Goal: Check status: Check status

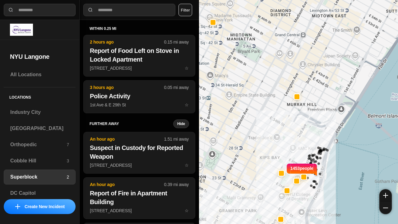
select select "*"
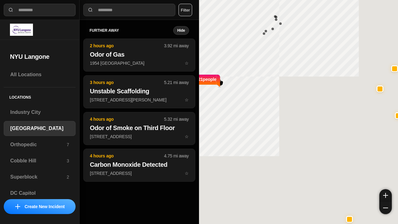
select select "*"
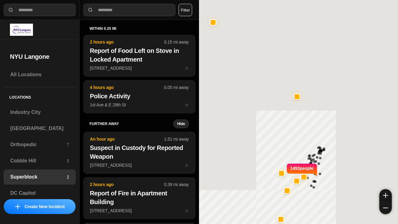
select select "*"
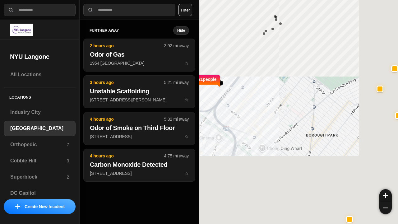
select select "*"
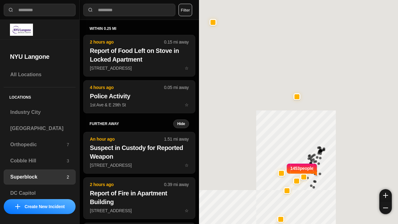
select select "*"
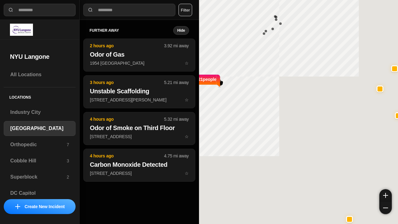
select select "*"
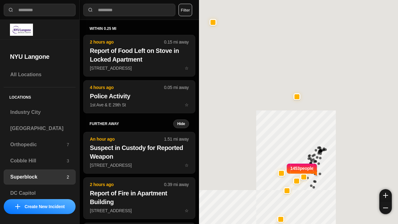
select select "*"
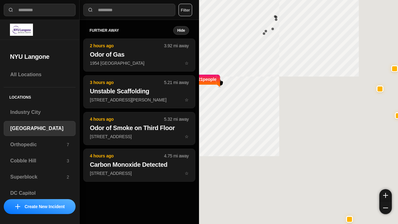
select select "*"
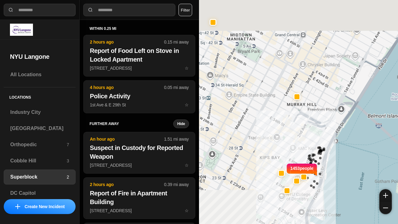
select select "*"
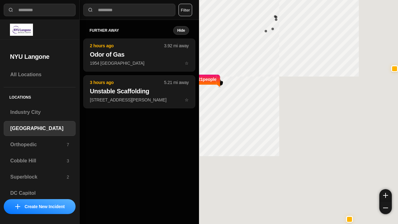
select select "*"
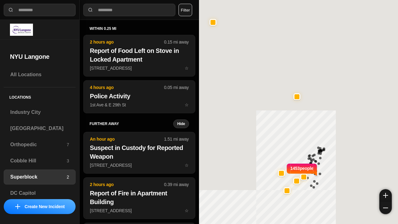
select select "*"
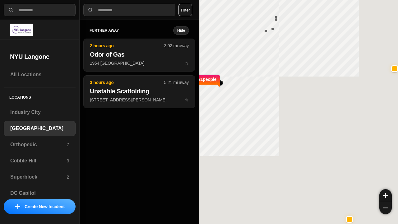
select select "*"
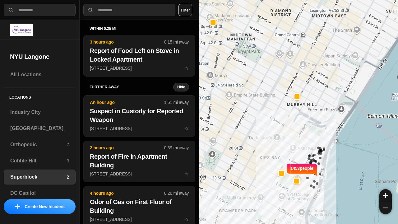
select select "*"
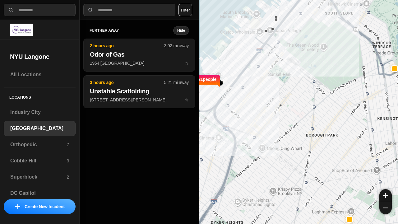
select select "*"
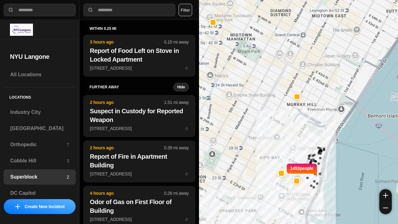
select select "*"
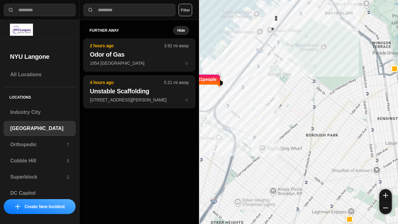
select select "*"
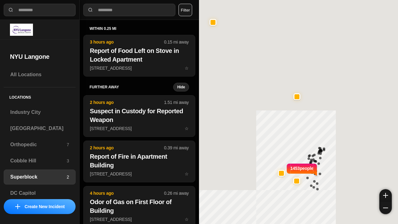
select select "*"
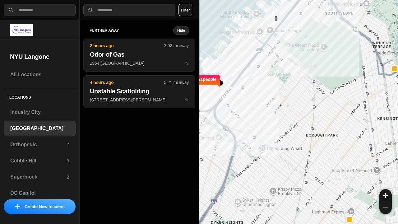
select select "*"
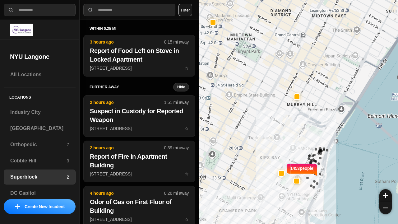
select select "*"
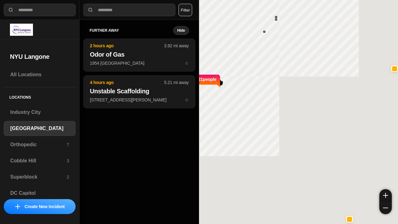
select select "*"
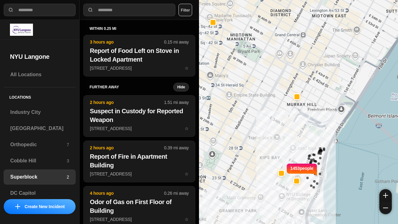
select select "*"
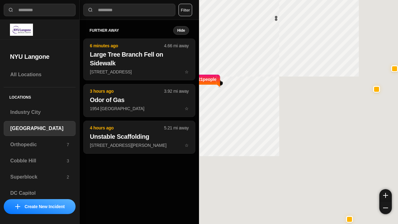
select select "*"
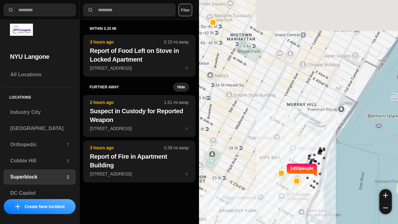
select select "*"
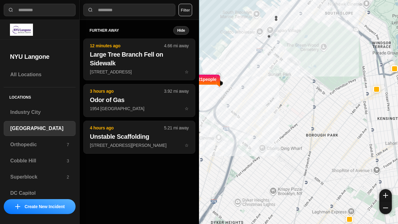
select select "*"
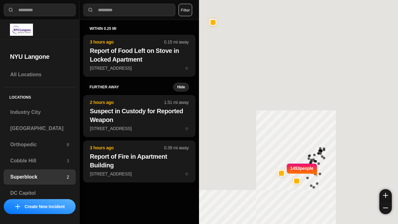
select select "*"
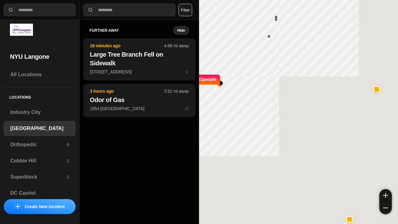
select select "*"
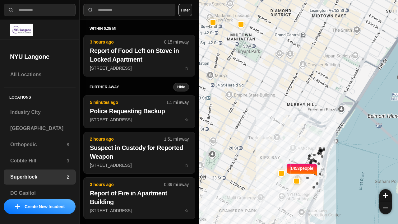
select select "*"
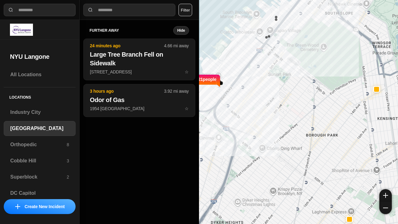
select select "*"
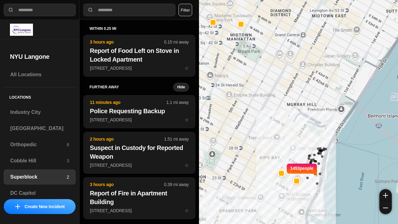
select select "*"
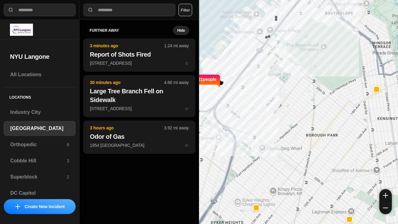
select select "*"
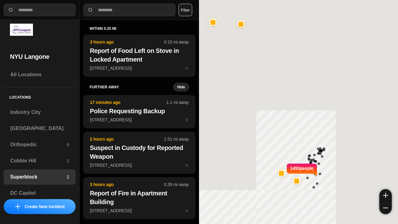
select select "*"
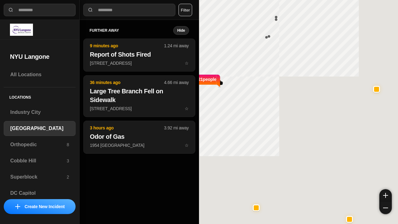
select select "*"
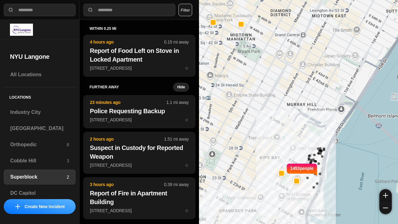
select select "*"
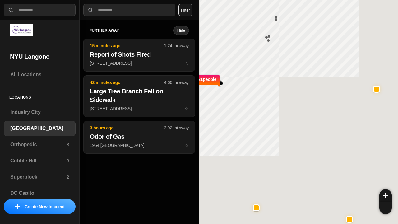
select select "*"
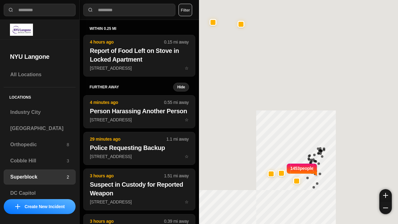
select select "*"
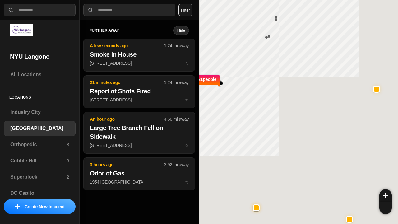
select select "*"
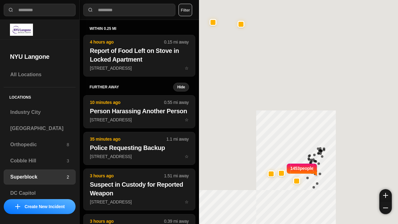
select select "*"
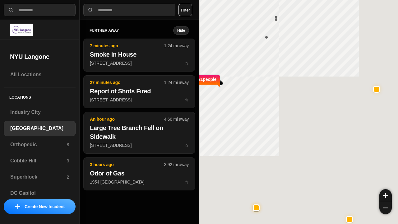
select select "*"
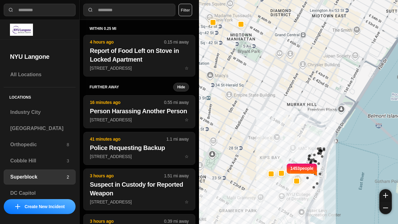
select select "*"
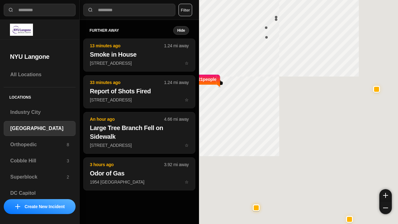
select select "*"
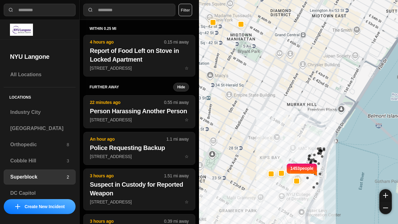
select select "*"
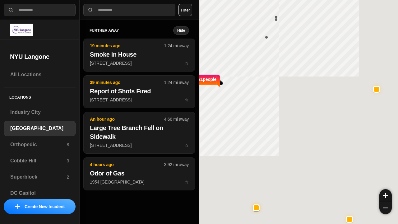
select select "*"
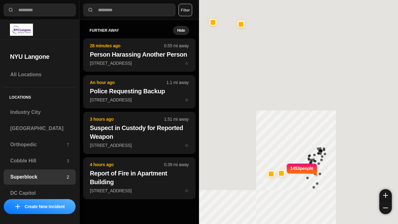
select select "*"
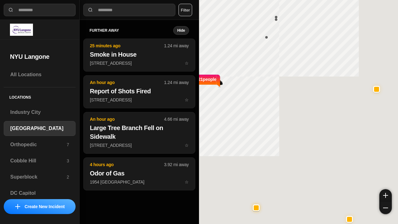
select select "*"
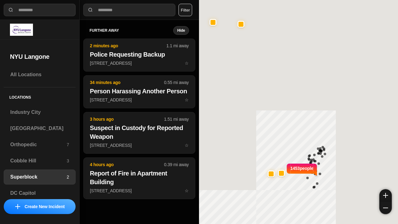
select select "*"
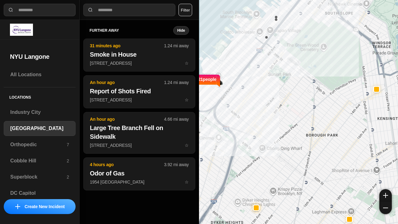
select select "*"
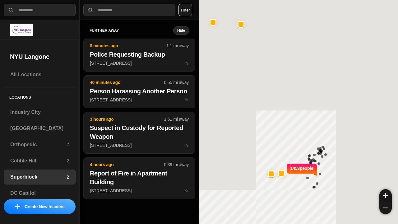
select select "*"
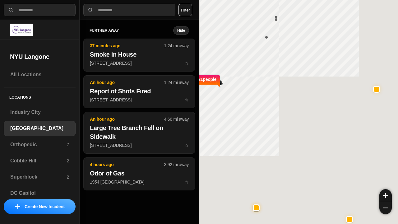
select select "*"
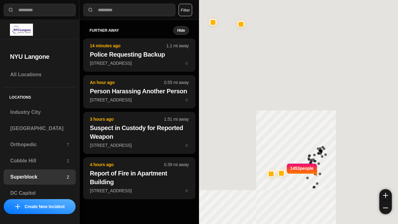
select select "*"
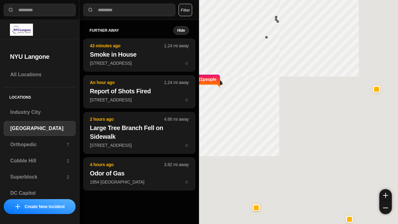
select select "*"
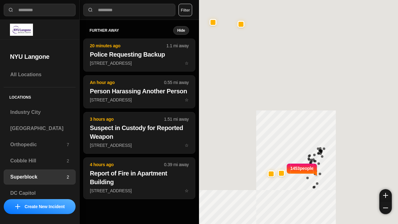
select select "*"
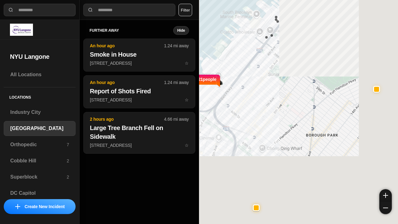
select select "*"
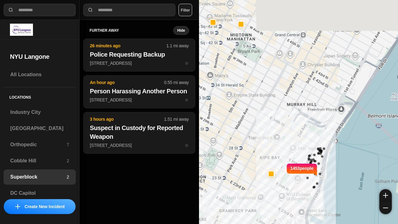
select select "*"
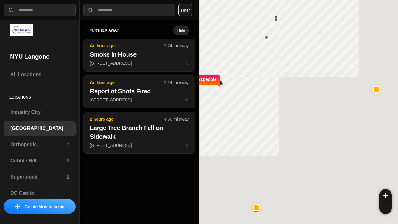
select select "*"
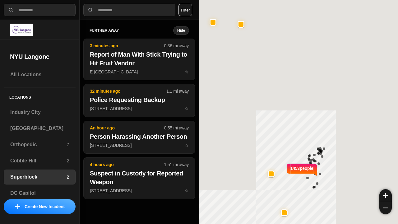
select select "*"
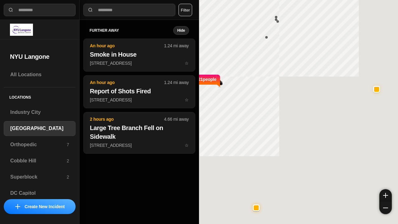
select select "*"
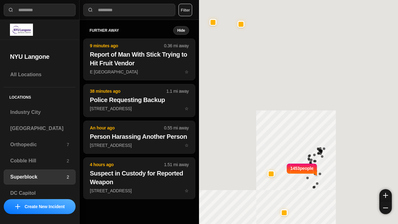
select select "*"
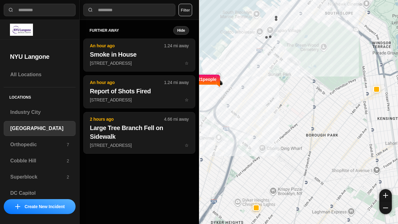
select select "*"
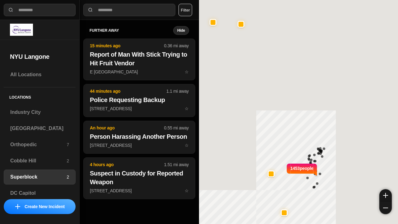
select select "*"
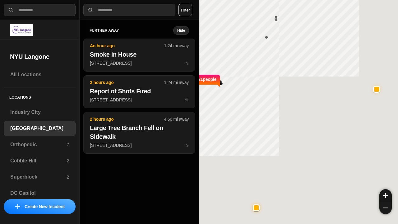
select select "*"
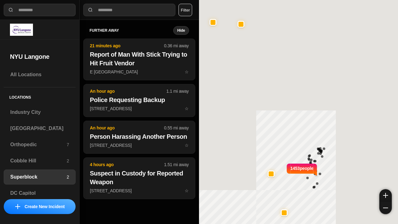
select select "*"
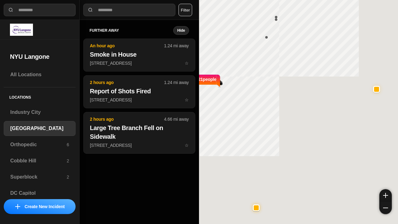
select select "*"
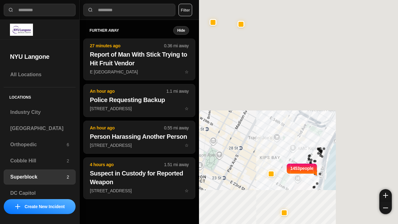
select select "*"
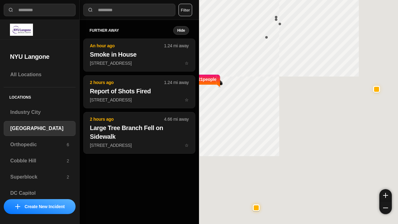
select select "*"
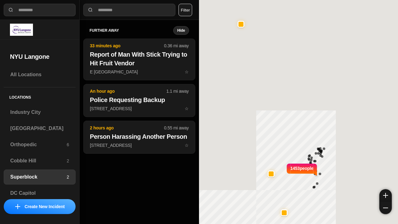
select select "*"
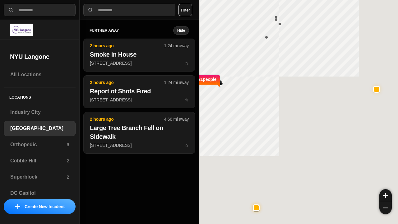
select select "*"
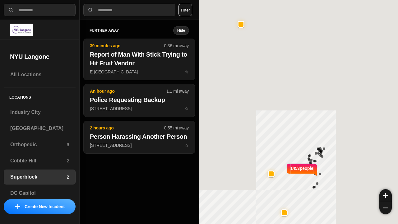
select select "*"
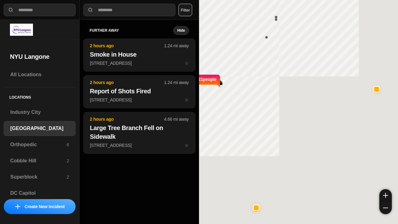
select select "*"
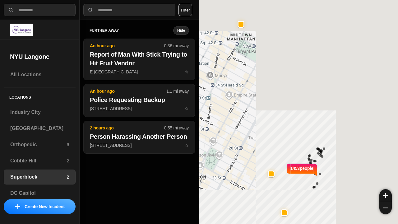
select select "*"
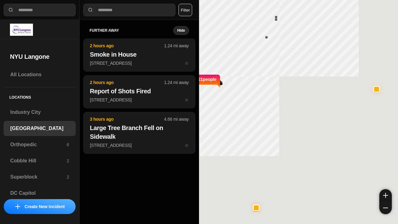
select select "*"
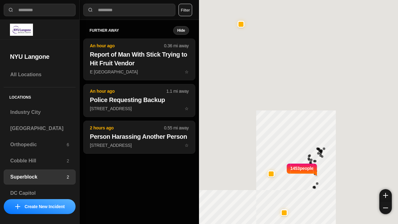
select select "*"
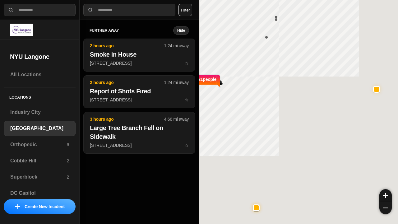
select select "*"
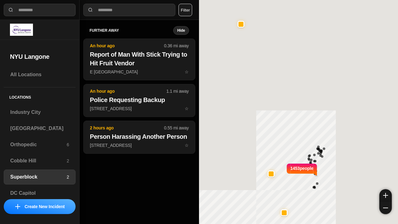
select select "*"
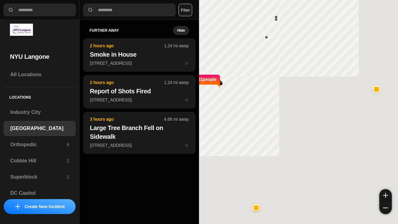
select select "*"
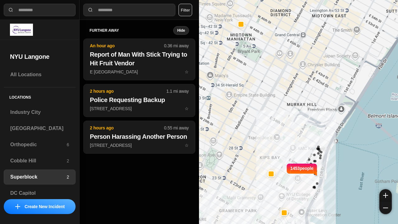
select select "*"
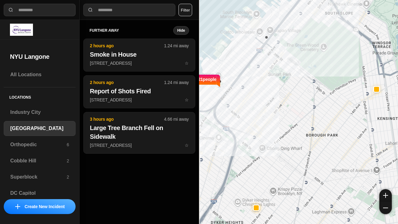
select select "*"
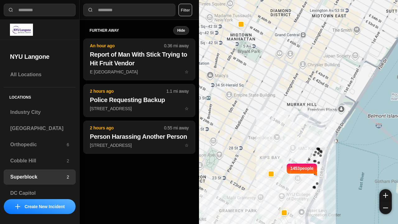
select select "*"
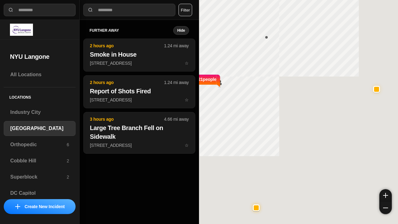
select select "*"
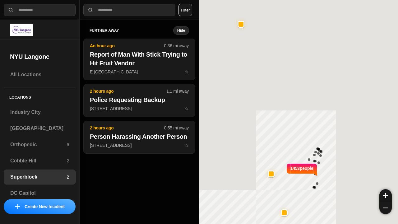
select select "*"
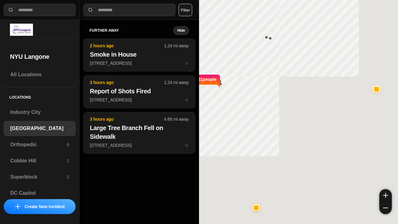
select select "*"
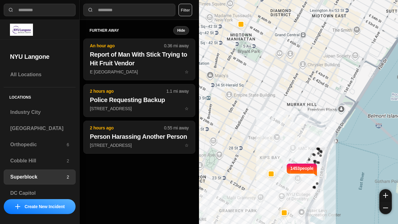
select select "*"
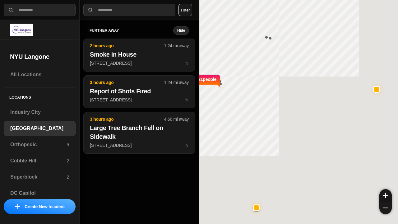
select select "*"
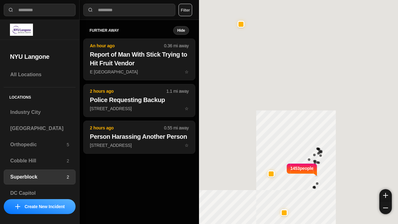
select select "*"
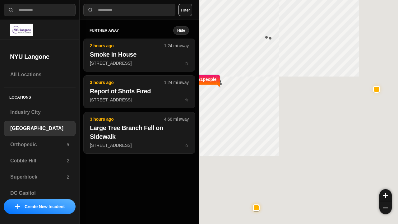
select select "*"
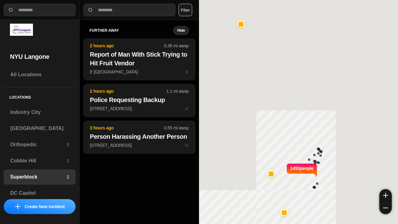
select select "*"
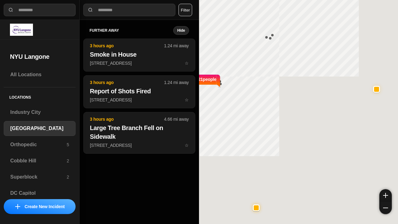
select select "*"
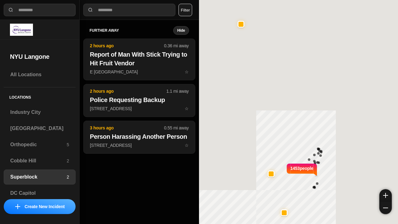
select select "*"
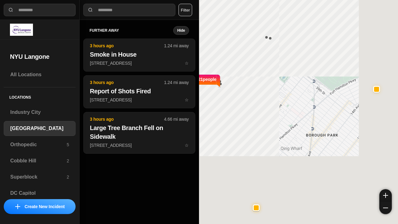
select select "*"
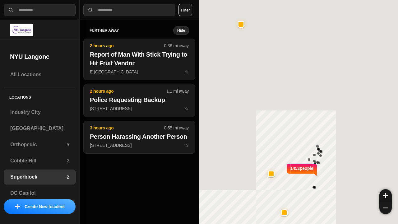
select select "*"
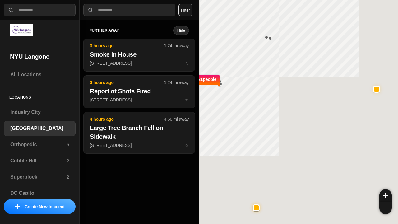
select select "*"
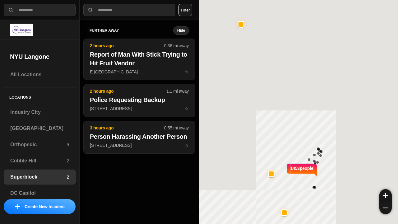
select select "*"
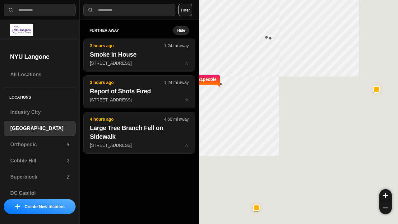
select select "*"
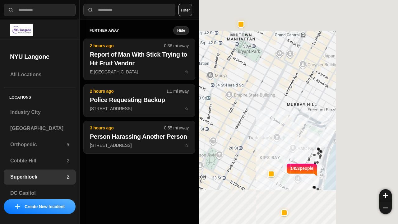
select select "*"
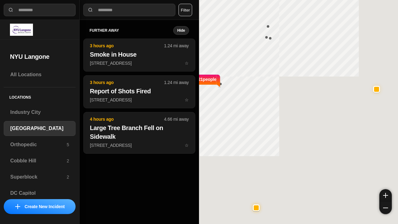
select select "*"
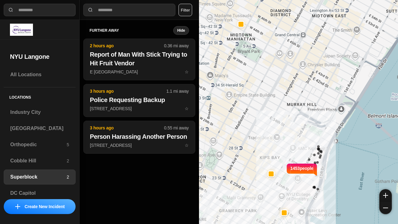
select select "*"
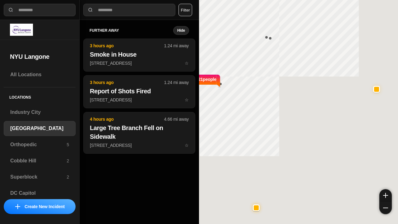
select select "*"
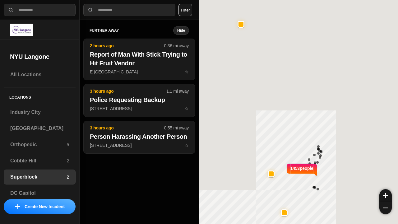
select select "*"
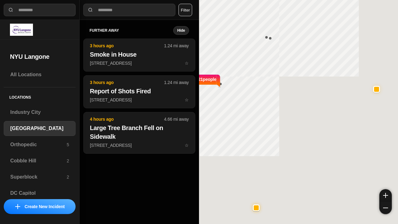
select select "*"
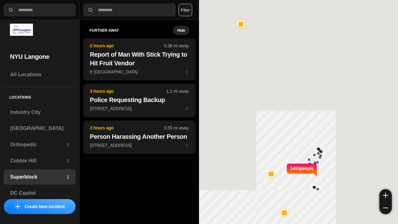
select select "*"
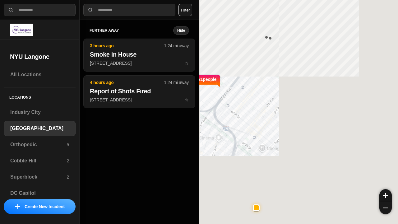
select select "*"
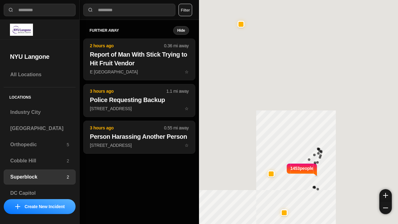
select select "*"
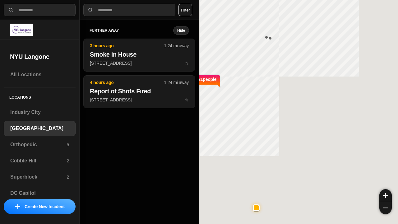
select select "*"
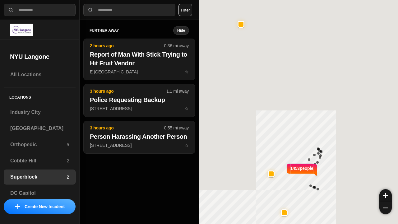
select select "*"
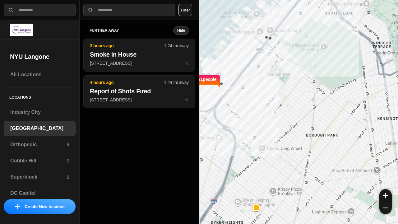
select select "*"
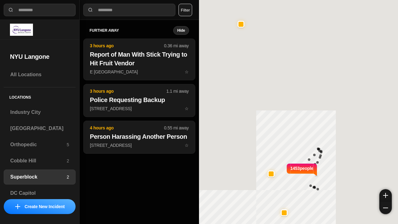
select select "*"
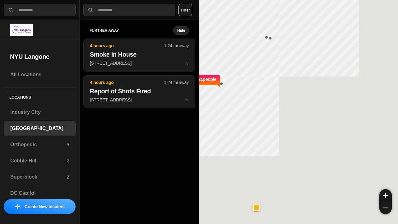
select select "*"
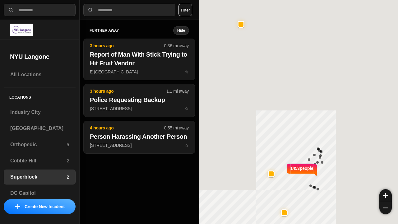
select select "*"
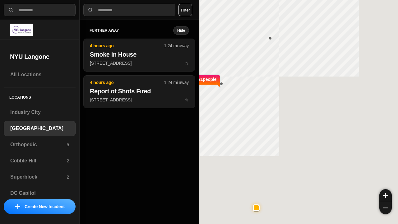
select select "*"
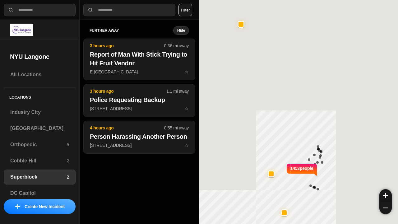
select select "*"
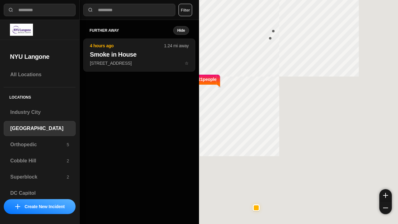
select select "*"
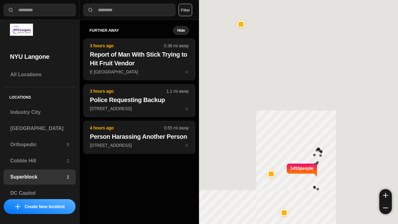
select select "*"
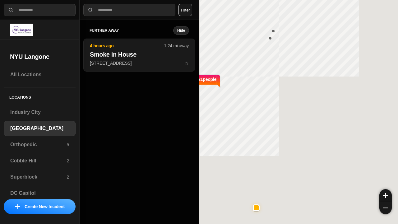
select select "*"
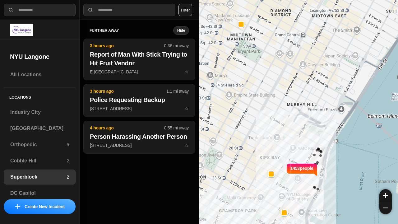
select select "*"
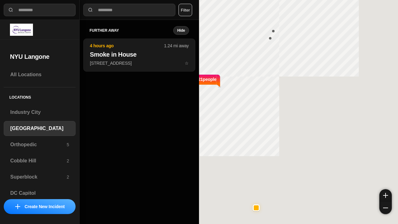
select select "*"
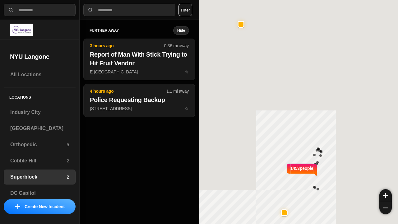
select select "*"
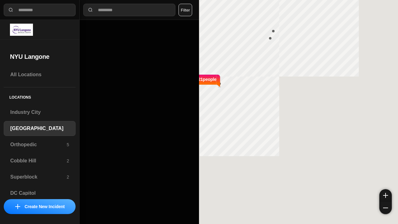
select select "*"
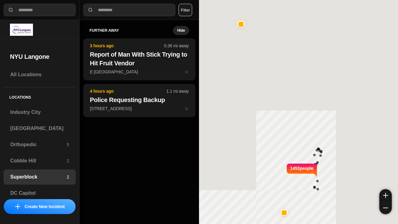
select select "*"
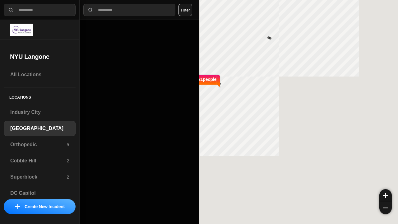
select select "*"
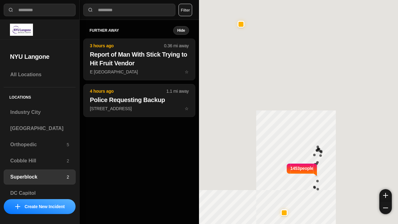
select select "*"
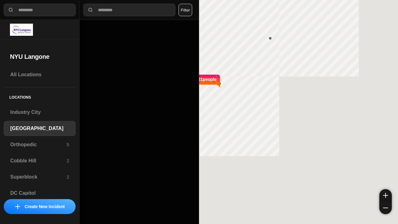
select select "*"
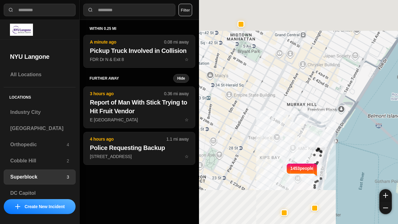
select select "*"
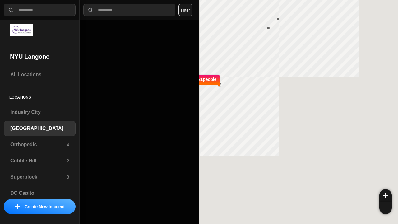
select select "*"
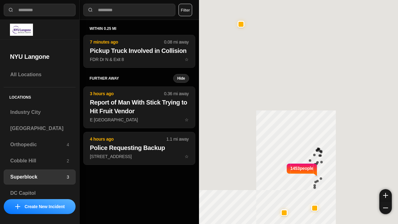
select select "*"
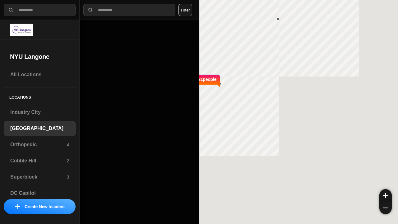
select select "*"
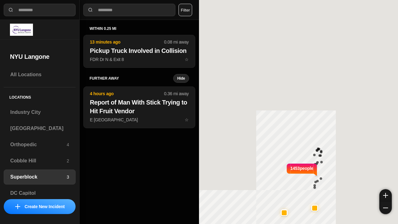
select select "*"
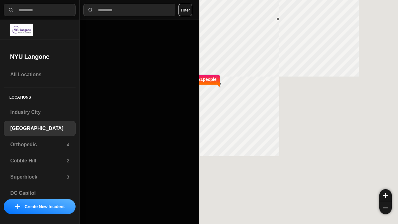
select select "*"
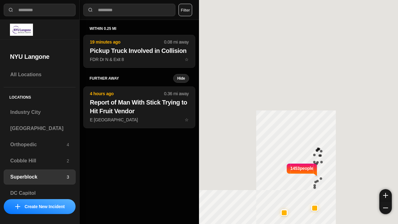
select select "*"
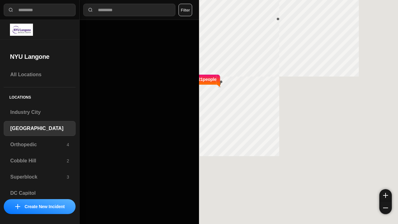
select select "*"
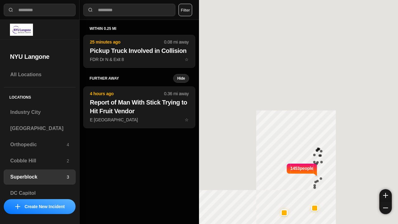
select select "*"
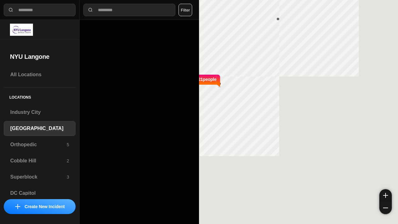
select select "*"
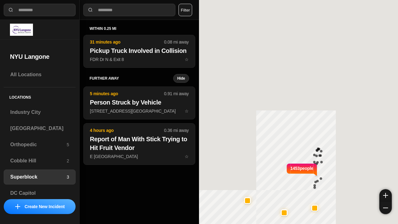
select select "*"
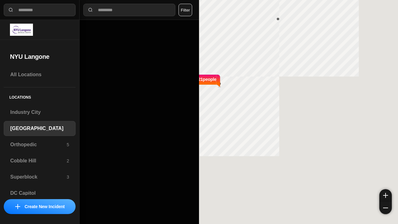
select select "*"
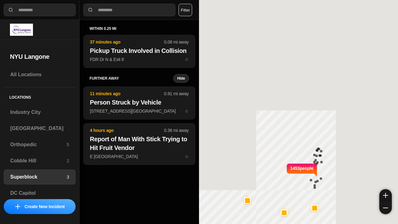
select select "*"
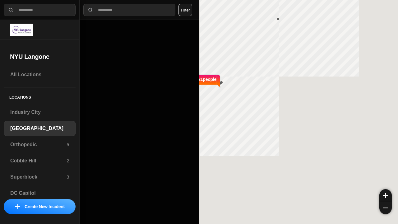
select select "*"
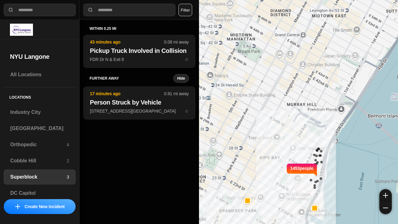
select select "*"
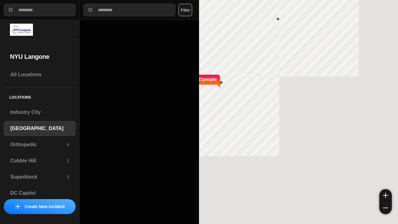
select select "*"
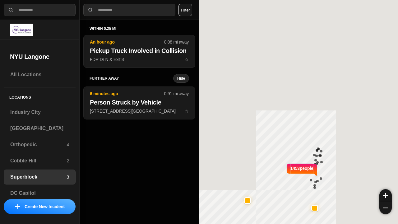
select select "*"
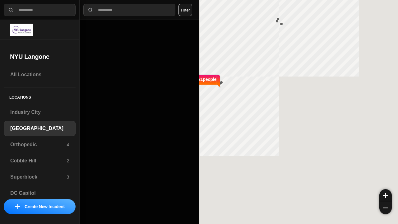
select select "*"
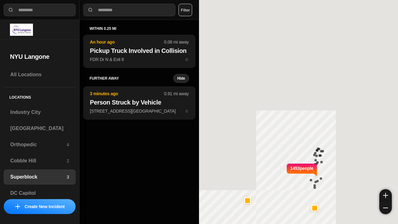
select select "*"
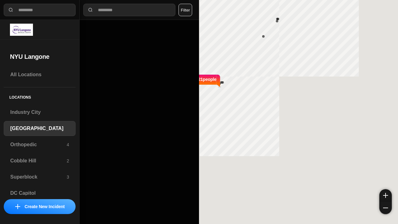
select select "*"
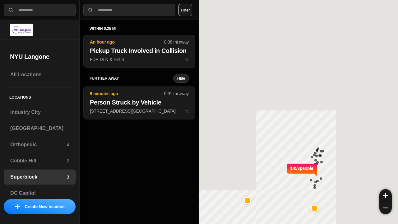
select select "*"
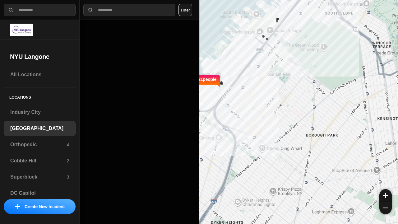
select select "*"
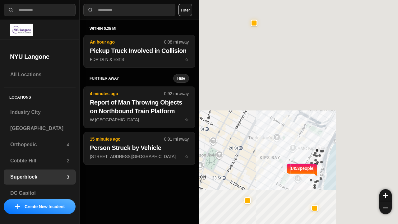
select select "*"
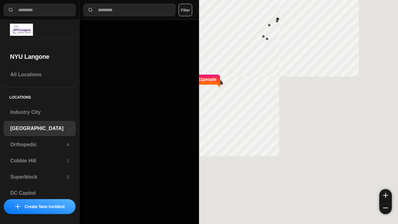
select select "*"
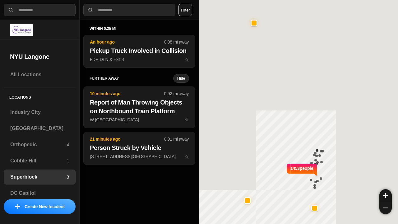
select select "*"
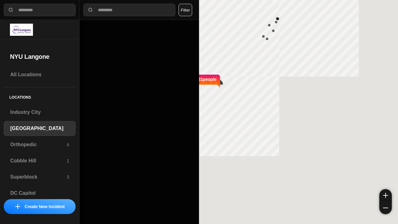
select select "*"
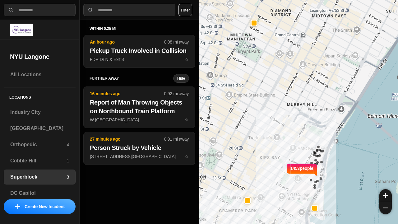
select select "*"
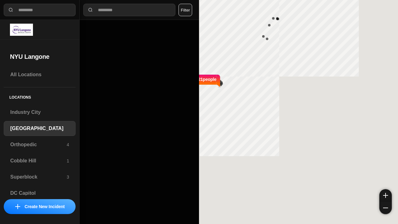
select select "*"
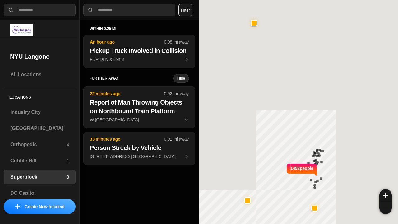
select select "*"
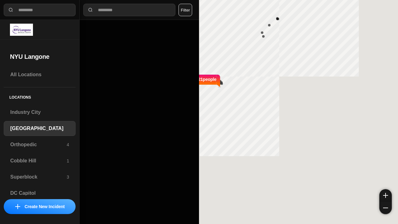
select select "*"
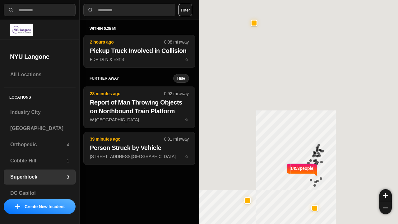
select select "*"
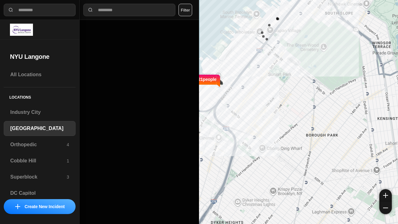
select select "*"
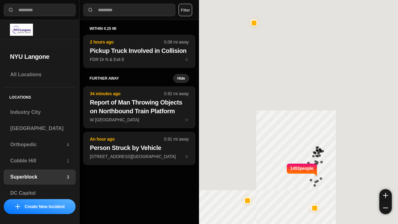
select select "*"
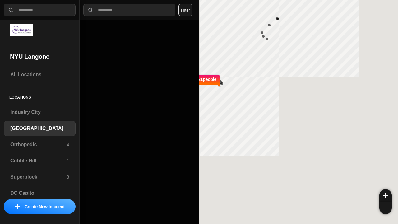
select select "*"
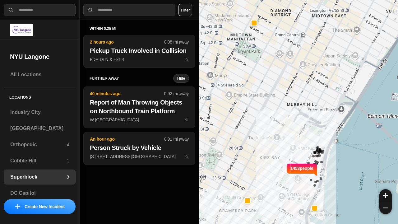
select select "*"
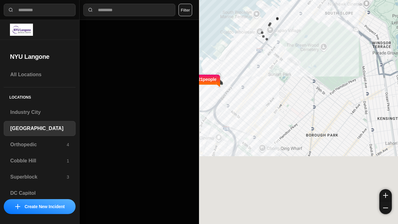
select select "*"
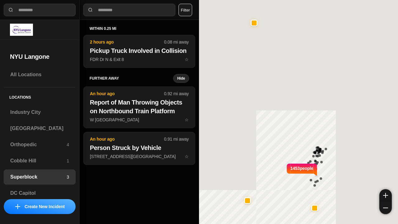
select select "*"
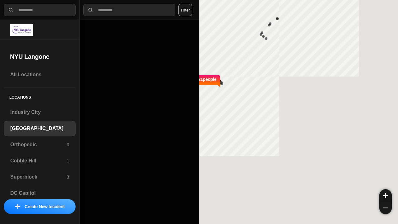
select select "*"
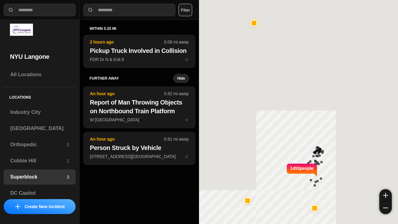
select select "*"
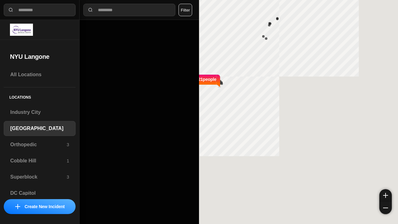
select select "*"
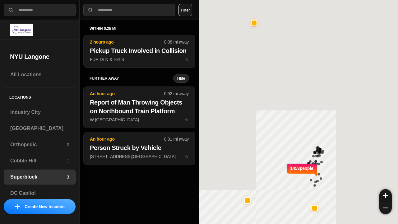
select select "*"
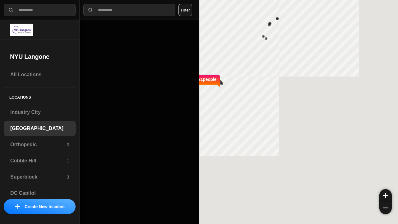
select select "*"
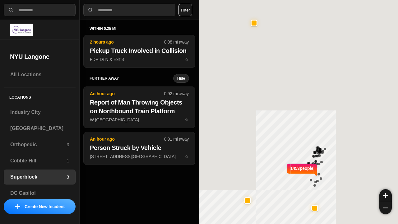
select select "*"
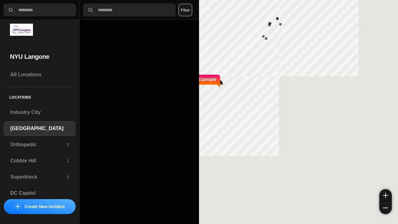
select select "*"
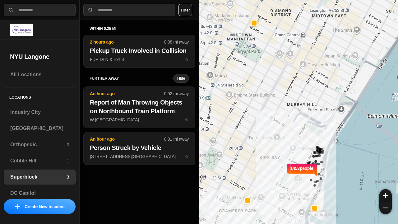
select select "*"
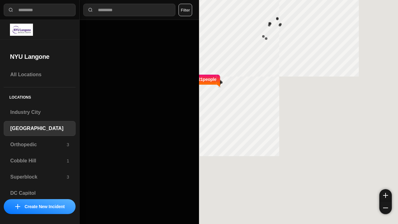
select select "*"
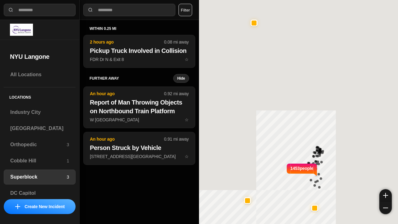
select select "*"
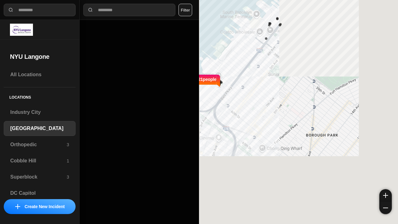
select select "*"
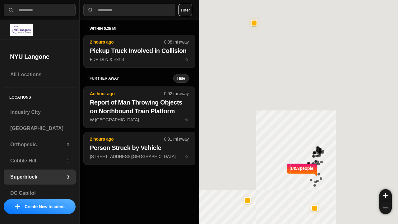
select select "*"
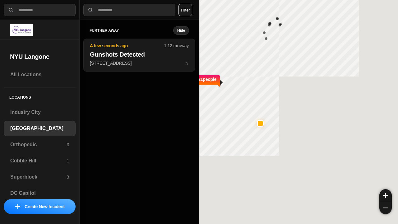
select select "*"
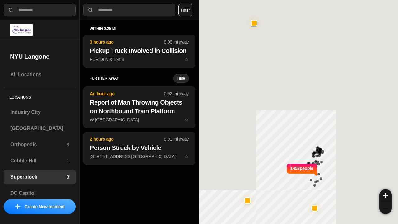
select select "*"
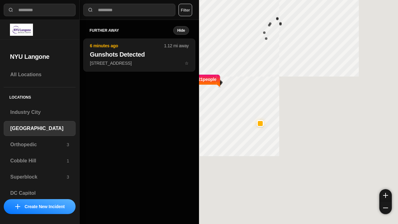
select select "*"
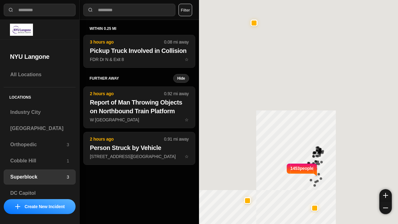
select select "*"
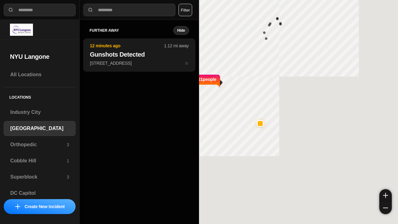
select select "*"
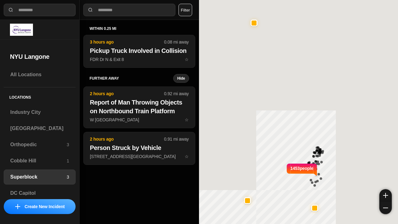
select select "*"
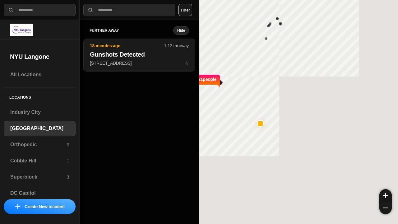
select select "*"
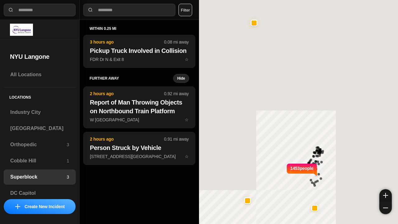
select select "*"
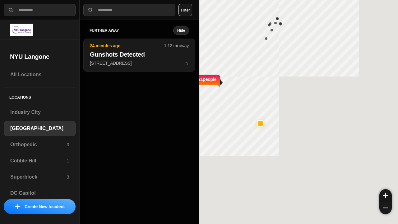
select select "*"
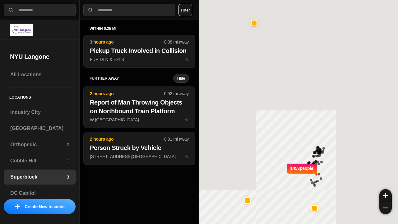
select select "*"
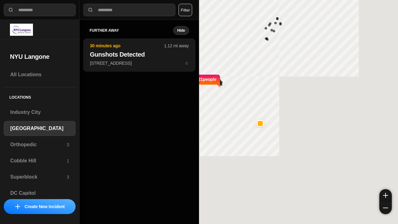
select select "*"
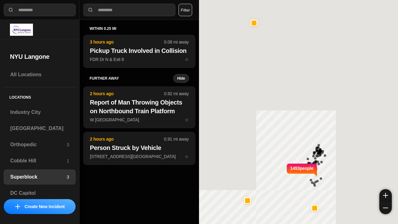
select select "*"
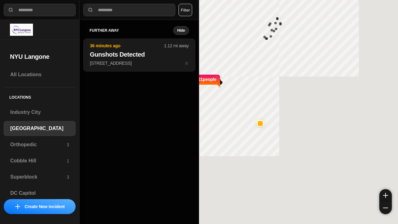
select select "*"
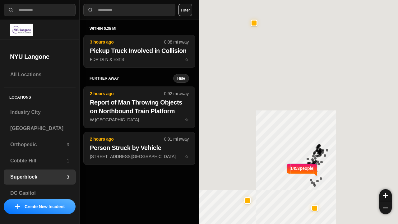
select select "*"
